Goal: Information Seeking & Learning: Learn about a topic

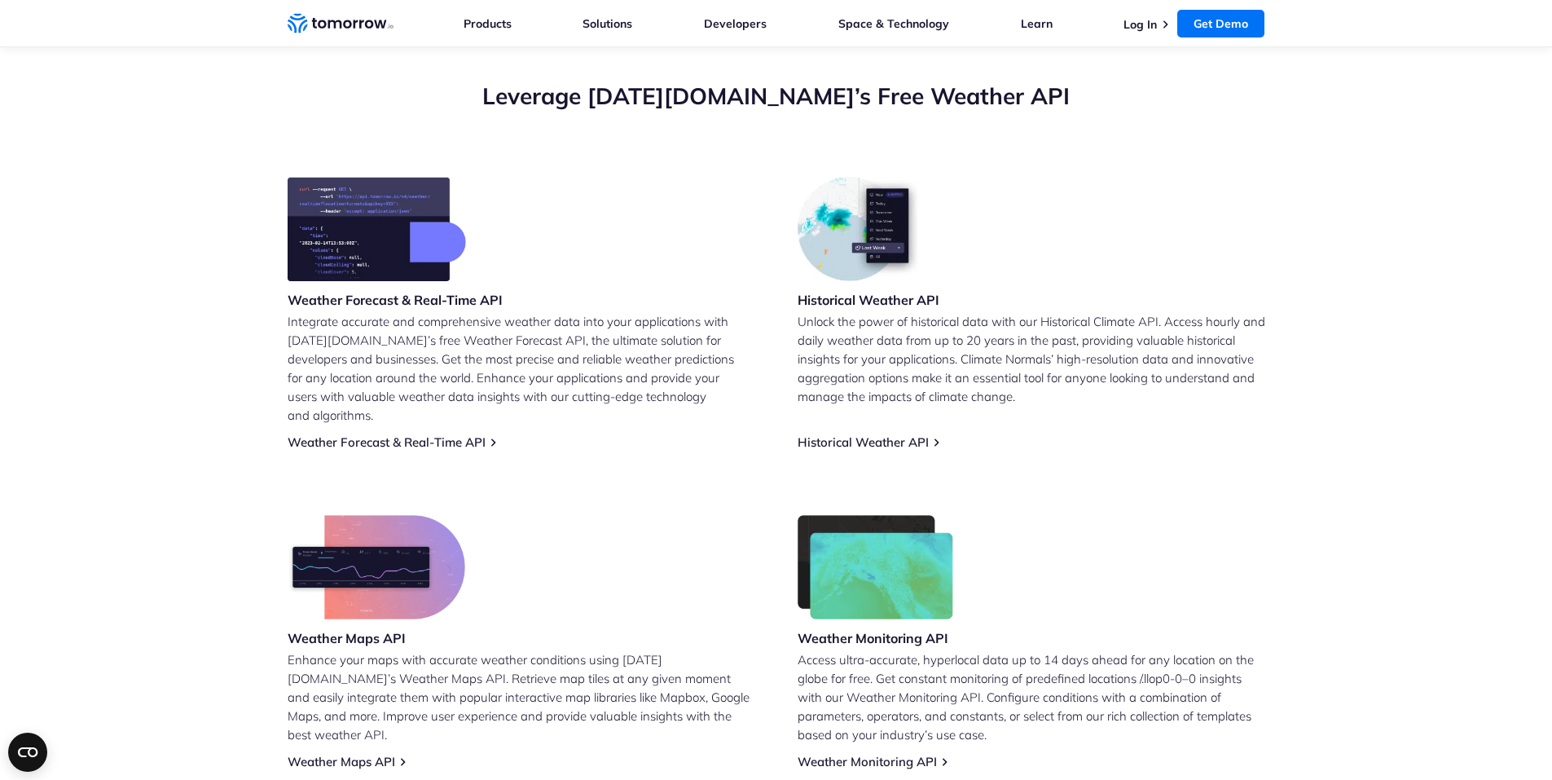
scroll to position [571, 0]
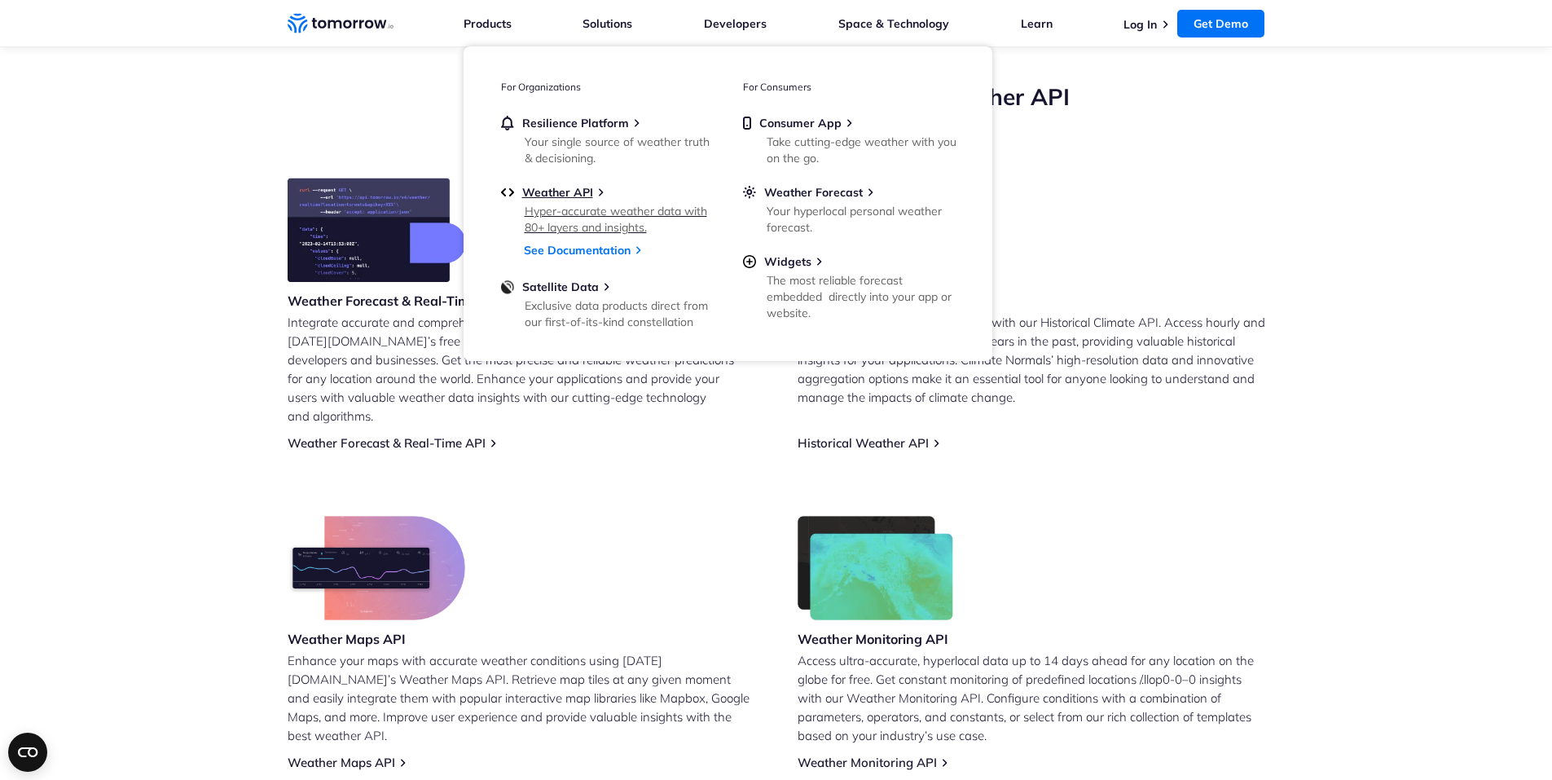
click at [589, 200] on link "Weather API Hyper-accurate weather data with 80+ layers and insights." at bounding box center [607, 208] width 212 height 47
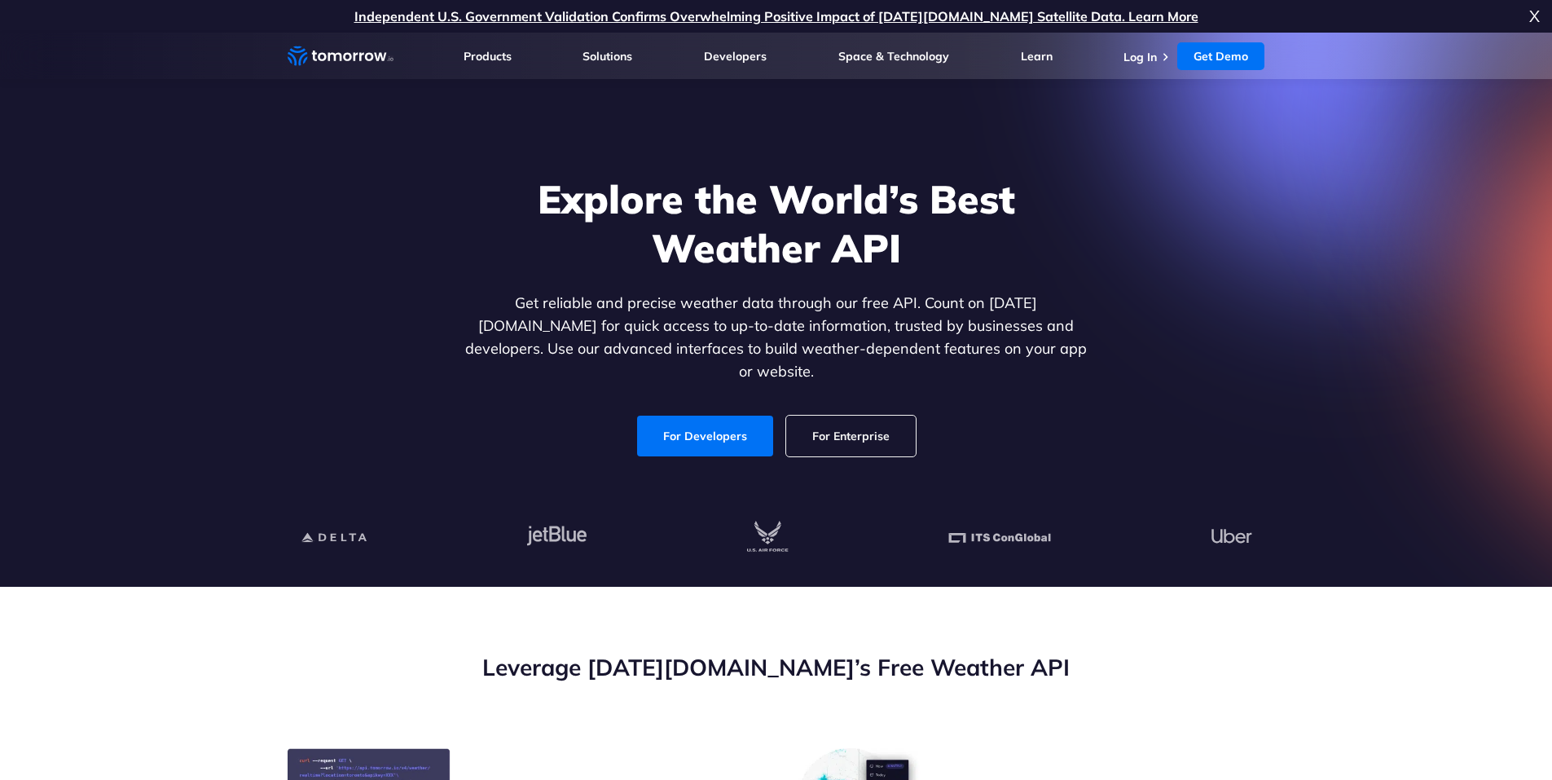
scroll to position [489, 0]
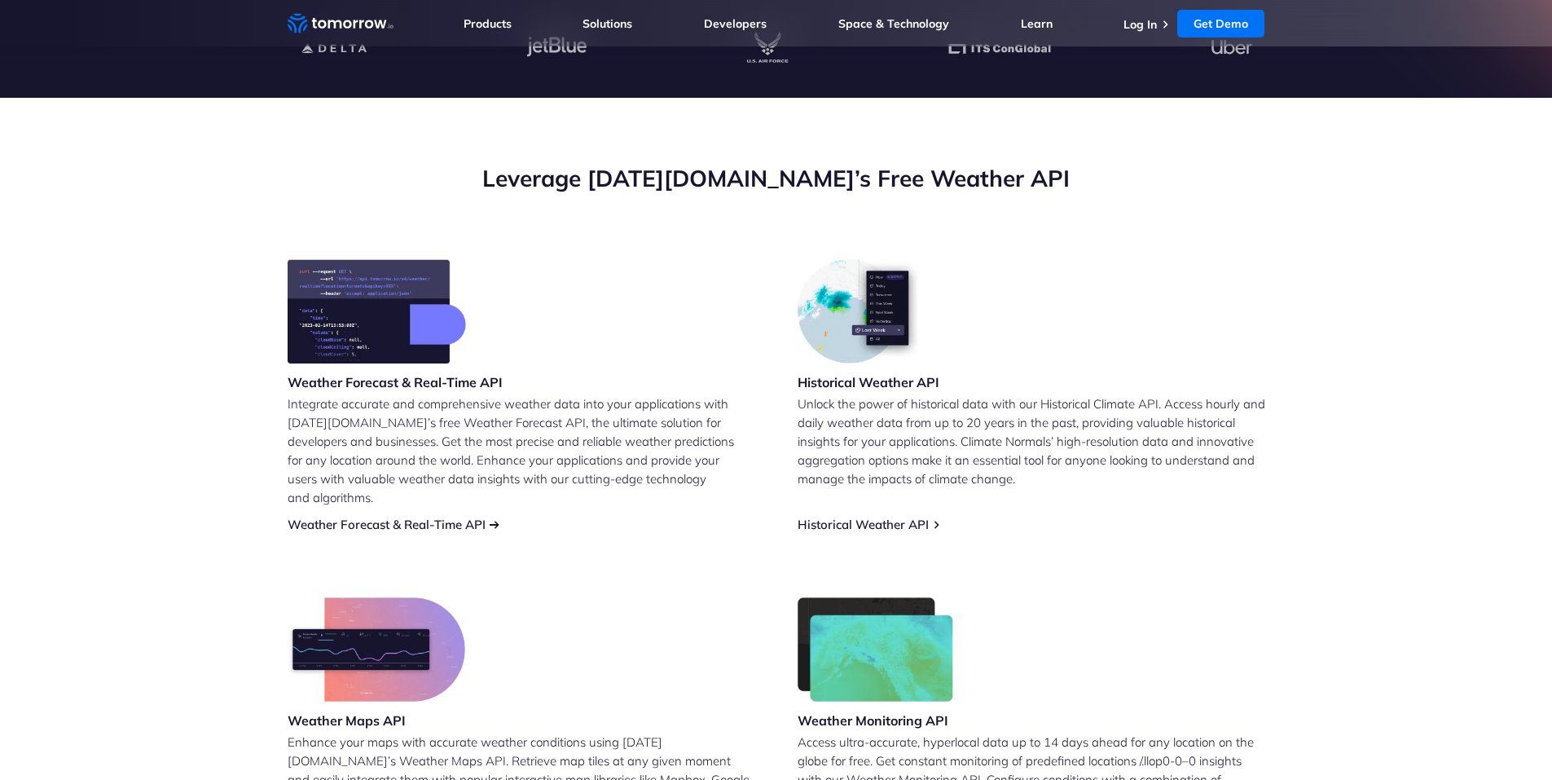
click at [426, 516] on link "Weather Forecast & Real-Time API" at bounding box center [387, 523] width 198 height 15
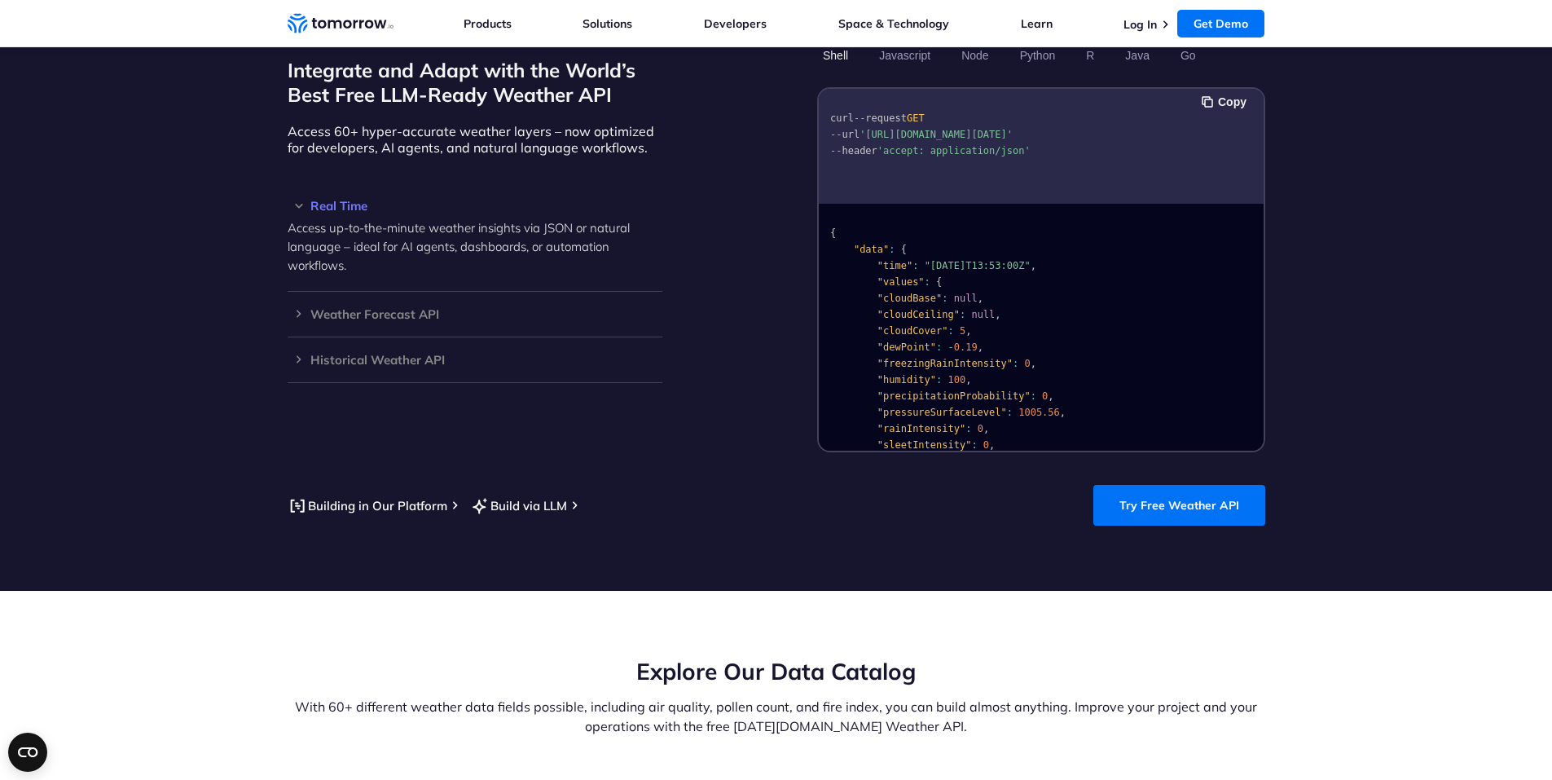
scroll to position [1223, 0]
